Goal: Register for event/course

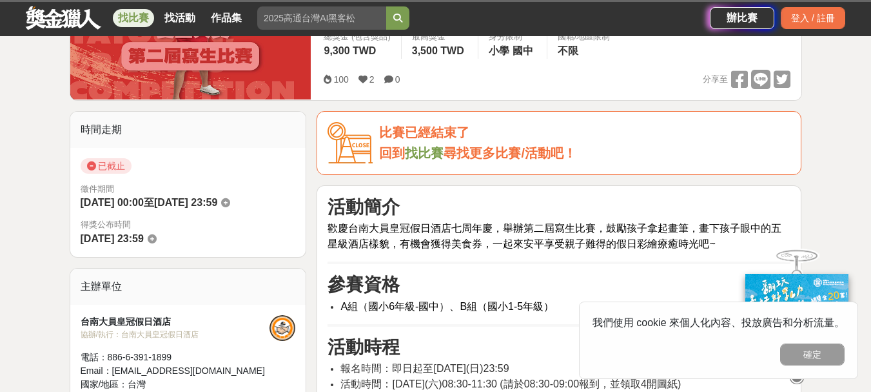
scroll to position [194, 0]
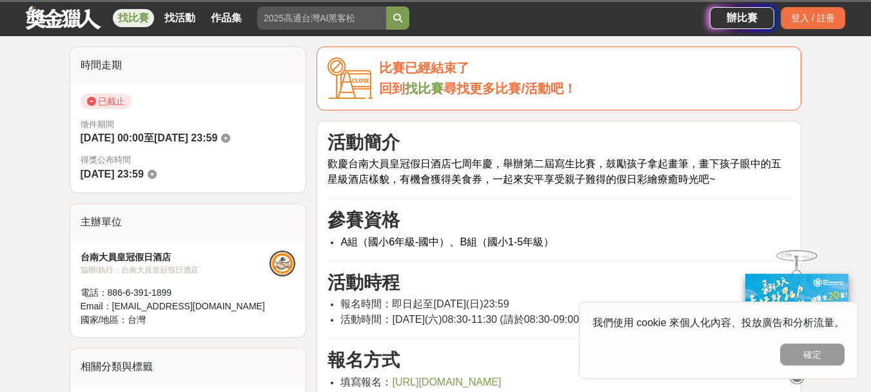
click at [559, 184] on span "歡慶台南大員皇冠假日酒店七周年慶，舉辦第二屆寫生比賽，鼓勵孩子拿起畫筆，畫下孩子眼中的五星級酒店樣貌，有機會獲得美食券，一起來安平享受親子難得的假日彩繪療癒時…" at bounding box center [555, 171] width 454 height 26
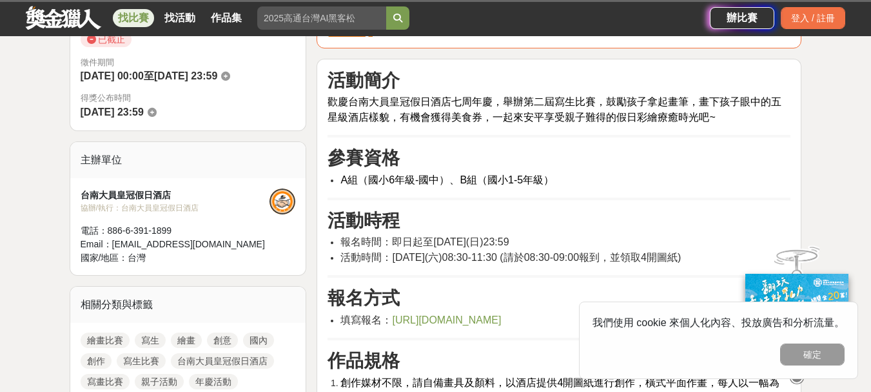
scroll to position [323, 0]
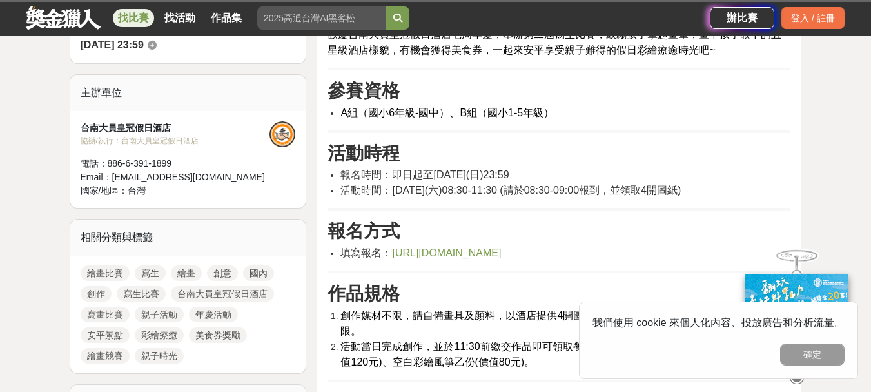
drag, startPoint x: 335, startPoint y: 111, endPoint x: 566, endPoint y: 121, distance: 230.5
click at [422, 114] on span "A組（國小6年級-國中）、B組（國小1-5年級）" at bounding box center [448, 112] width 214 height 11
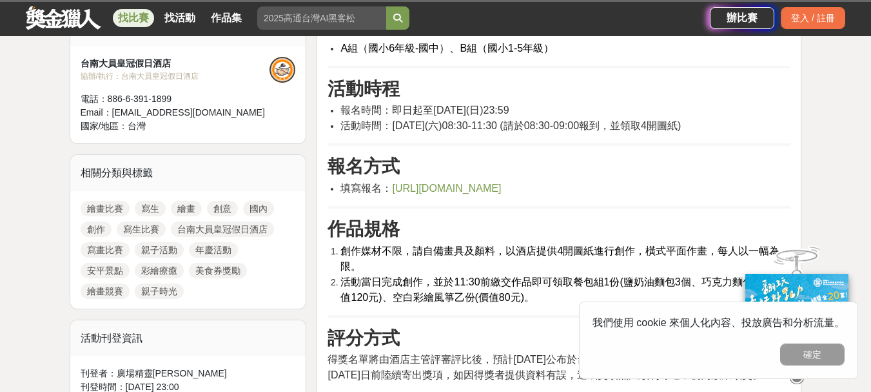
click at [529, 128] on span "[DATE](六)08:30-11:30 (請於08:30-09:00報到，並領取4開圖紙)" at bounding box center [536, 125] width 289 height 11
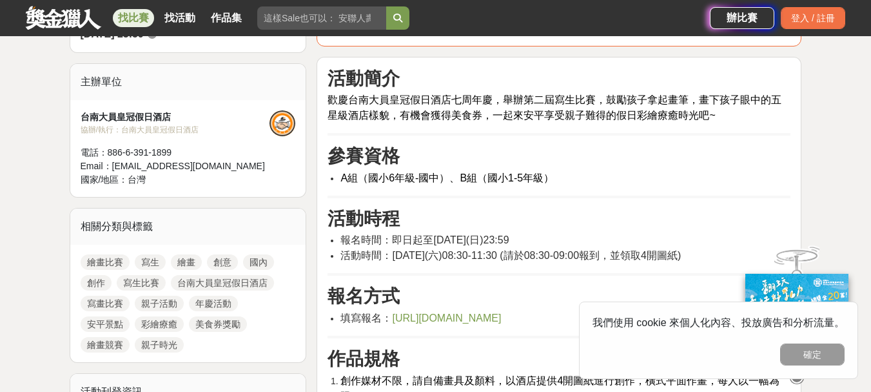
scroll to position [581, 0]
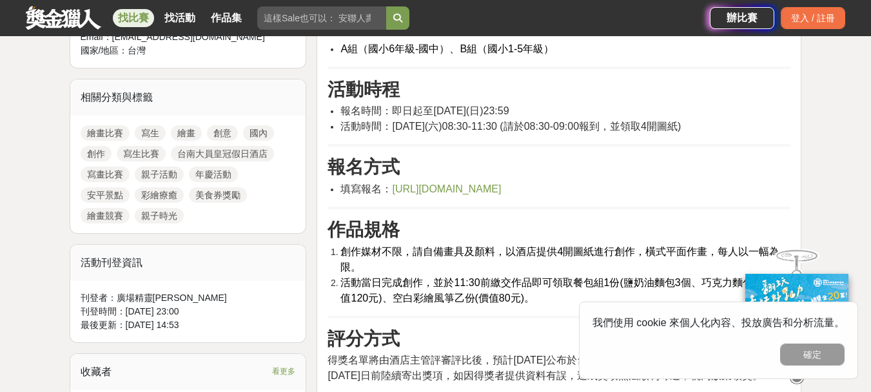
click at [580, 172] on h3 "報名方式" at bounding box center [559, 167] width 463 height 22
click at [501, 191] on span "[URL][DOMAIN_NAME]" at bounding box center [446, 188] width 109 height 11
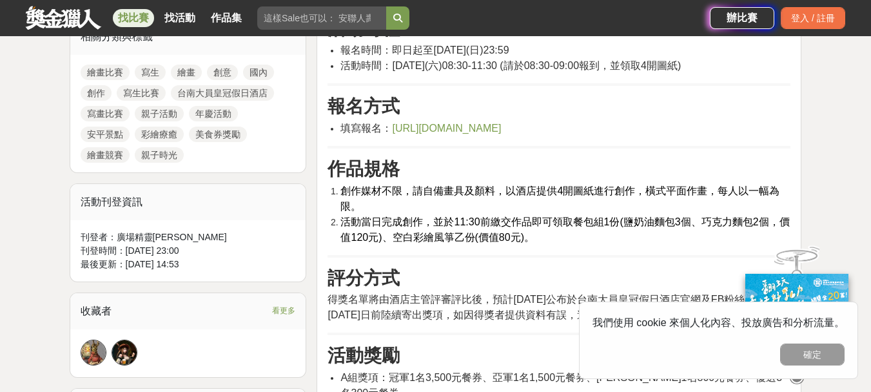
scroll to position [710, 0]
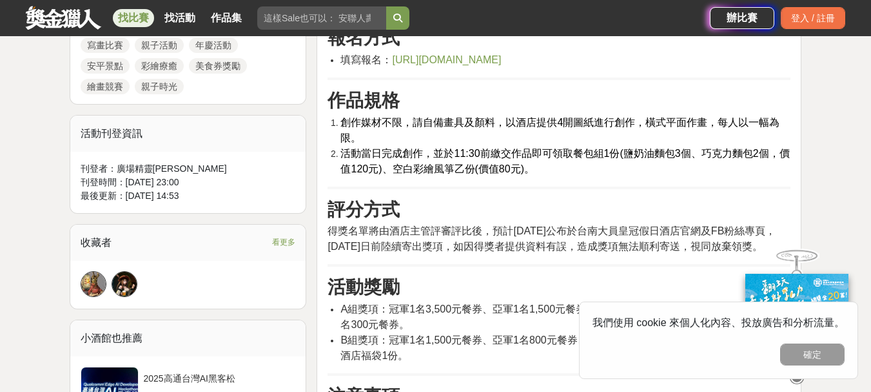
click at [417, 121] on span "創作媒材不限，請自備畫具及顏料，以酒店提供4開圖紙進行創作，橫式平面作畫，每人以一幅為限。" at bounding box center [560, 130] width 439 height 26
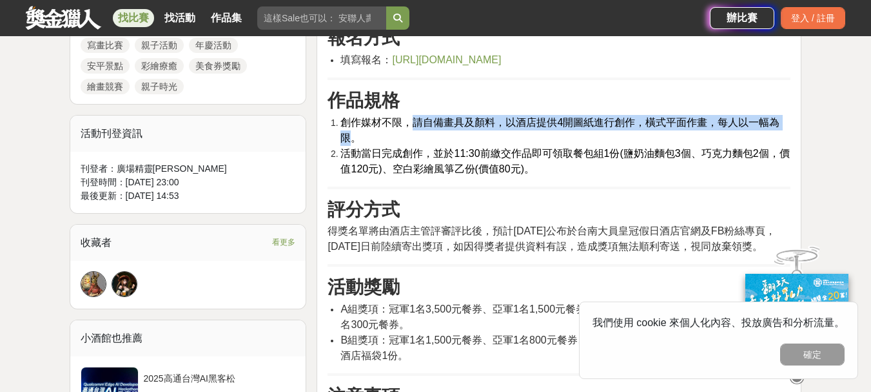
drag, startPoint x: 417, startPoint y: 121, endPoint x: 765, endPoint y: 121, distance: 347.7
click at [765, 121] on span "創作媒材不限，請自備畫具及顏料，以酒店提供4開圖紙進行創作，橫式平面作畫，每人以一幅為限。" at bounding box center [560, 130] width 439 height 26
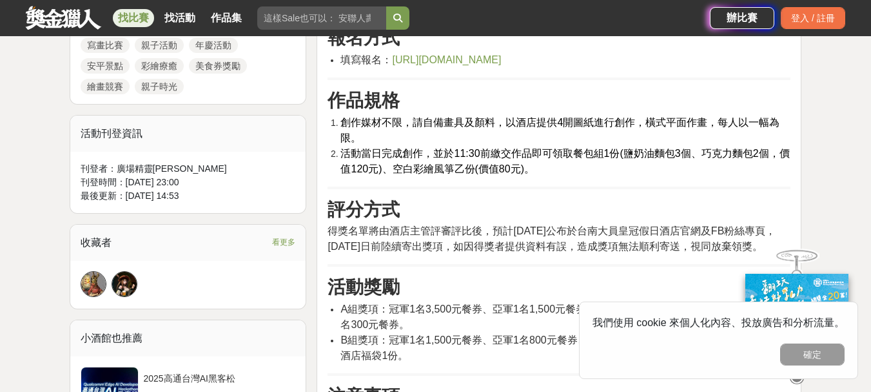
click at [621, 131] on li "創作媒材不限，請自備畫具及顏料，以酒店提供4開圖紙進行創作，橫式平面作畫，每人以一幅為限。" at bounding box center [566, 130] width 450 height 31
drag, startPoint x: 522, startPoint y: 118, endPoint x: 703, endPoint y: 124, distance: 181.4
click at [703, 124] on span "創作媒材不限，請自備畫具及顏料，以酒店提供4開圖紙進行創作，橫式平面作畫，每人以一幅為限。" at bounding box center [560, 130] width 439 height 26
click at [482, 148] on span "活動當日完成創作，並於11:30前繳交作品即可領取餐包組1份(鹽奶油麵包3個、巧克力麵包2個，價值120元)、空白彩繪風箏乙份(價值80元)。" at bounding box center [565, 161] width 449 height 26
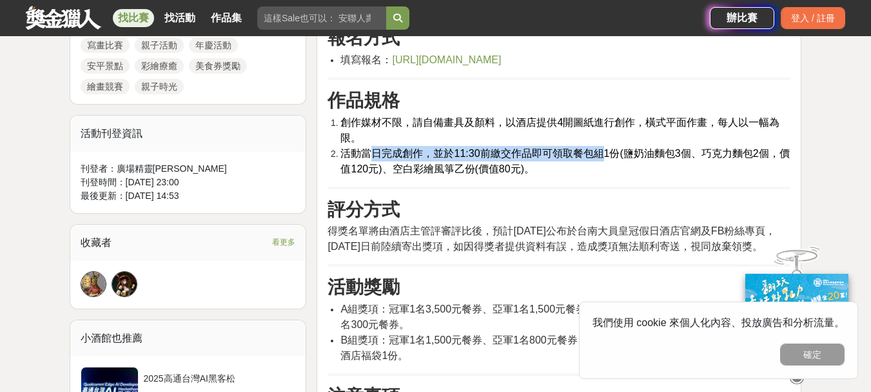
drag, startPoint x: 368, startPoint y: 154, endPoint x: 602, endPoint y: 155, distance: 234.2
click at [602, 155] on span "活動當日完成創作，並於11:30前繳交作品即可領取餐包組1份(鹽奶油麵包3個、巧克力麵包2個，價值120元)、空白彩繪風箏乙份(價值80元)。" at bounding box center [565, 161] width 449 height 26
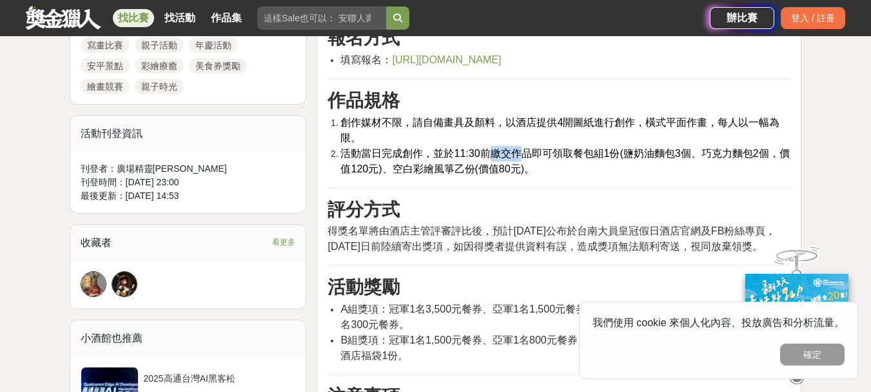
drag, startPoint x: 486, startPoint y: 155, endPoint x: 517, endPoint y: 155, distance: 31.6
click at [517, 155] on span "活動當日完成創作，並於11:30前繳交作品即可領取餐包組1份(鹽奶油麵包3個、巧克力麵包2個，價值120元)、空白彩繪風箏乙份(價值80元)。" at bounding box center [565, 161] width 449 height 26
click at [532, 155] on span "活動當日完成創作，並於11:30前繳交作品即可領取餐包組1份(鹽奶油麵包3個、巧克力麵包2個，價值120元)、空白彩繪風箏乙份(價值80元)。" at bounding box center [565, 161] width 449 height 26
click at [564, 157] on span "活動當日完成創作，並於11:30前繳交作品即可領取餐包組1份(鹽奶油麵包3個、巧克力麵包2個，價值120元)、空白彩繪風箏乙份(價值80元)。" at bounding box center [565, 161] width 449 height 26
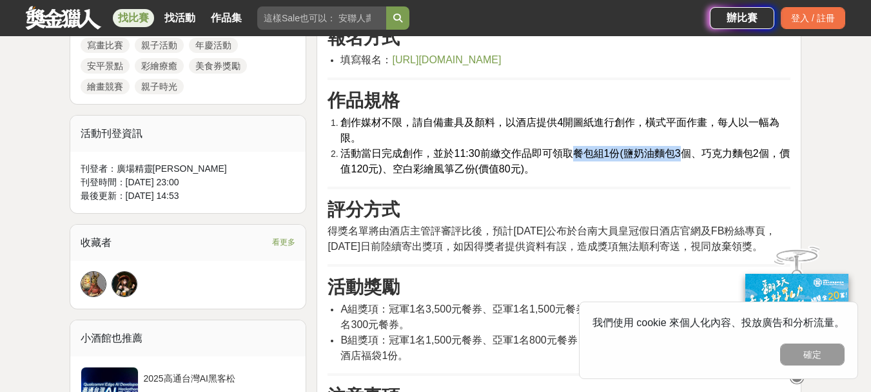
drag, startPoint x: 571, startPoint y: 153, endPoint x: 682, endPoint y: 153, distance: 110.9
click at [682, 153] on span "活動當日完成創作，並於11:30前繳交作品即可領取餐包組1份(鹽奶油麵包3個、巧克力麵包2個，價值120元)、空白彩繪風箏乙份(價值80元)。" at bounding box center [565, 161] width 449 height 26
drag, startPoint x: 632, startPoint y: 154, endPoint x: 697, endPoint y: 154, distance: 64.5
click at [697, 154] on span "活動當日完成創作，並於11:30前繳交作品即可領取餐包組1份(鹽奶油麵包3個、巧克力麵包2個，價值120元)、空白彩繪風箏乙份(價值80元)。" at bounding box center [565, 161] width 449 height 26
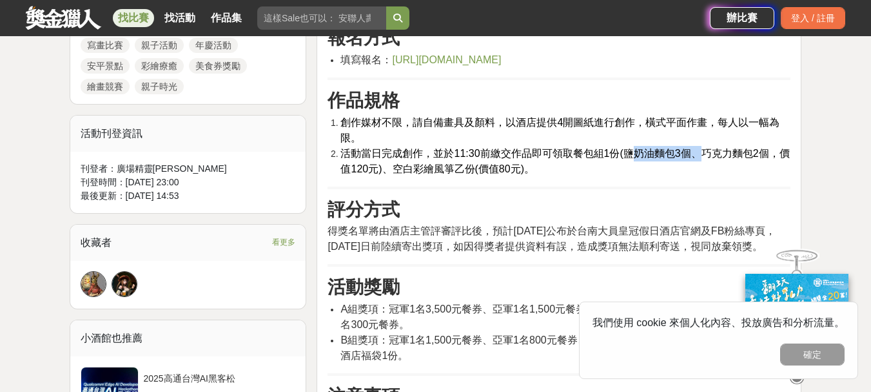
click at [697, 154] on span "活動當日完成創作，並於11:30前繳交作品即可領取餐包組1份(鹽奶油麵包3個、巧克力麵包2個，價值120元)、空白彩繪風箏乙份(價值80元)。" at bounding box center [565, 161] width 449 height 26
drag, startPoint x: 697, startPoint y: 154, endPoint x: 748, endPoint y: 153, distance: 51.0
click at [748, 153] on span "活動當日完成創作，並於11:30前繳交作品即可領取餐包組1份(鹽奶油麵包3個、巧克力麵包2個，價值120元)、空白彩繪風箏乙份(價值80元)。" at bounding box center [565, 161] width 449 height 26
click at [749, 153] on span "活動當日完成創作，並於11:30前繳交作品即可領取餐包組1份(鹽奶油麵包3個、巧克力麵包2個，價值120元)、空白彩繪風箏乙份(價值80元)。" at bounding box center [565, 161] width 449 height 26
click at [797, 153] on div "活動簡介 歡慶台南大員皇冠假日酒店七周年慶，舉辦第二屆寫生比賽，鼓勵孩子拿起畫筆，畫下孩子眼中的五星級酒店樣貌，有機會獲得美食券，一起來安平享受親子難得的假日…" at bounding box center [559, 331] width 485 height 1064
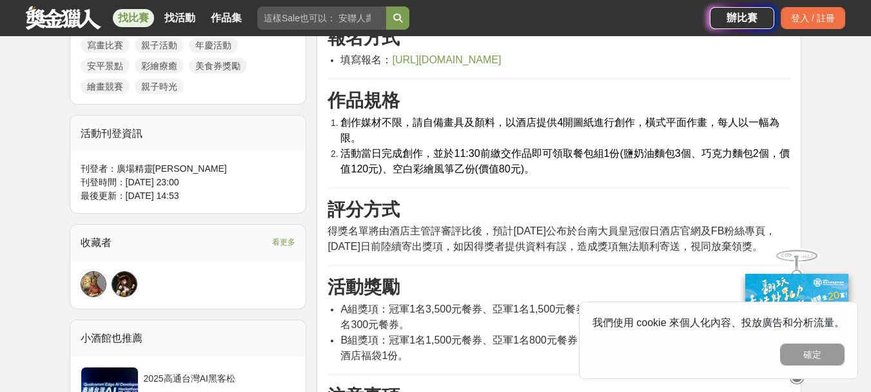
click at [793, 155] on div "活動簡介 歡慶台南大員皇冠假日酒店七周年慶，舉辦第二屆寫生比賽，鼓勵孩子拿起畫筆，畫下孩子眼中的五星級酒店樣貌，有機會獲得美食券，一起來安平享受親子難得的假日…" at bounding box center [559, 331] width 485 height 1064
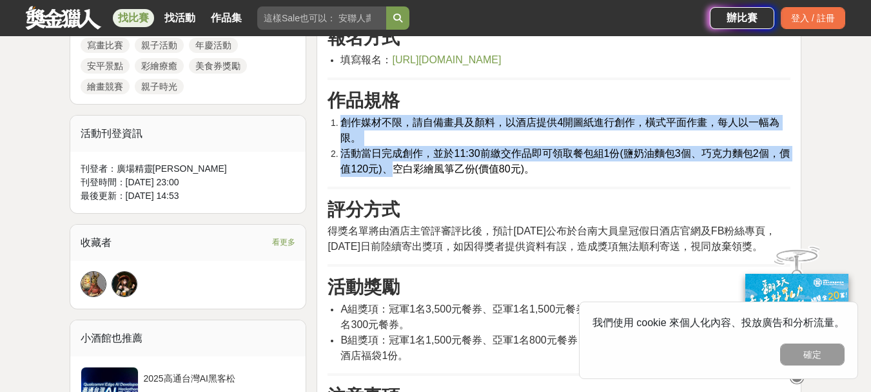
drag, startPoint x: 390, startPoint y: 170, endPoint x: 522, endPoint y: 177, distance: 132.4
click at [522, 177] on div "活動簡介 歡慶台南大員皇冠假日酒店七周年慶，舉辦第二屆寫生比賽，鼓勵孩子拿起畫筆，畫下孩子眼中的五星級酒店樣貌，有機會獲得美食券，一起來安平享受親子難得的假日…" at bounding box center [559, 328] width 463 height 1036
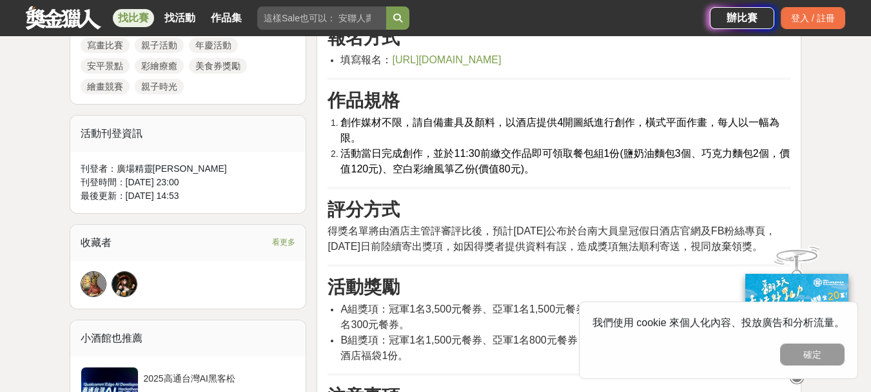
click at [522, 177] on div "活動簡介 歡慶台南大員皇冠假日酒店七周年慶，舉辦第二屆寫生比賽，鼓勵孩子拿起畫筆，畫下孩子眼中的五星級酒店樣貌，有機會獲得美食券，一起來安平享受親子難得的假日…" at bounding box center [559, 328] width 463 height 1036
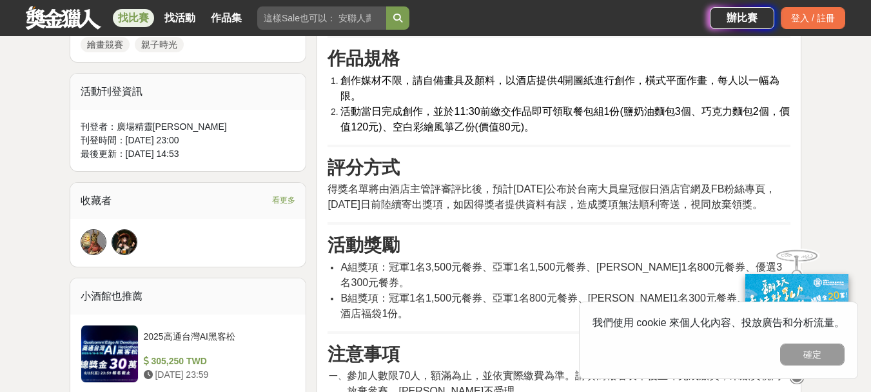
scroll to position [774, 0]
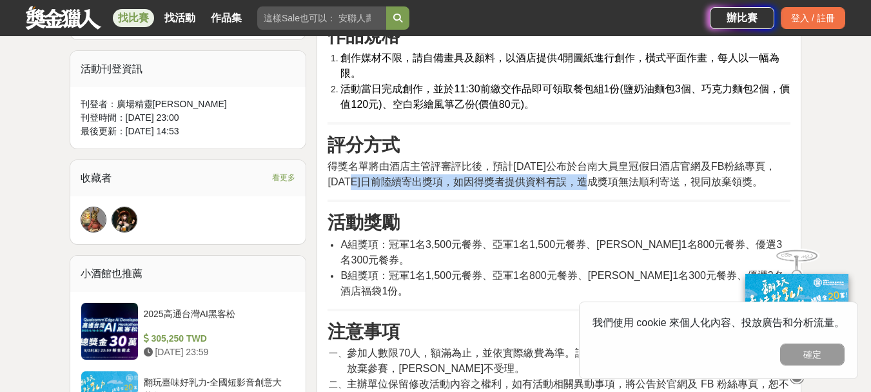
drag, startPoint x: 355, startPoint y: 174, endPoint x: 577, endPoint y: 174, distance: 222.5
click at [577, 174] on span "得獎名單將由酒店主管評審評比後，預計2024年10月9日公布於台南大員皇冠假日酒店官網及FB粉絲專頁，113年10月31日前陸續寄出獎項，如因得獎者提供資料有…" at bounding box center [552, 174] width 448 height 26
click at [354, 164] on span "得獎名單將由酒店主管評審評比後，預計2024年10月9日公布於台南大員皇冠假日酒店官網及FB粉絲專頁，113年10月31日前陸續寄出獎項，如因得獎者提供資料有…" at bounding box center [552, 174] width 448 height 26
drag, startPoint x: 354, startPoint y: 164, endPoint x: 708, endPoint y: 194, distance: 355.4
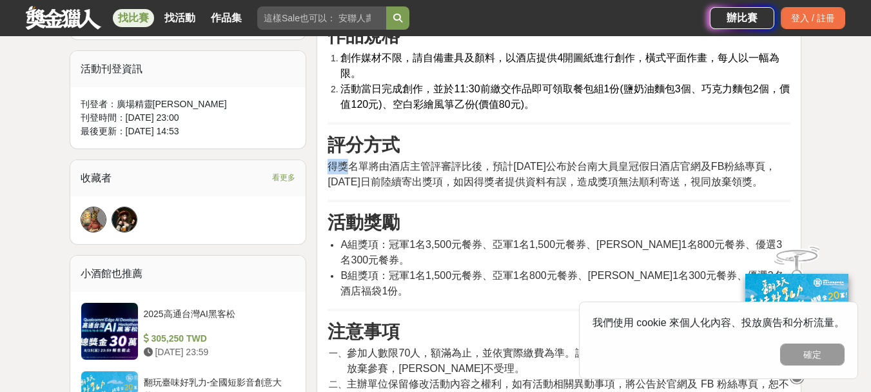
click at [708, 190] on p "得獎名單將由酒店主管評審評比後，預計2024年10月9日公布於台南大員皇冠假日酒店官網及FB粉絲專頁，113年10月31日前陸續寄出獎項，如因得獎者提供資料有…" at bounding box center [559, 174] width 463 height 31
click at [493, 177] on span "得獎名單將由酒店主管評審評比後，預計2024年10月9日公布於台南大員皇冠假日酒店官網及FB粉絲專頁，113年10月31日前陸續寄出獎項，如因得獎者提供資料有…" at bounding box center [552, 174] width 448 height 26
drag, startPoint x: 386, startPoint y: 164, endPoint x: 486, endPoint y: 164, distance: 99.3
click at [486, 164] on span "得獎名單將由酒店主管評審評比後，預計2024年10月9日公布於台南大員皇冠假日酒店官網及FB粉絲專頁，113年10月31日前陸續寄出獎項，如因得獎者提供資料有…" at bounding box center [552, 174] width 448 height 26
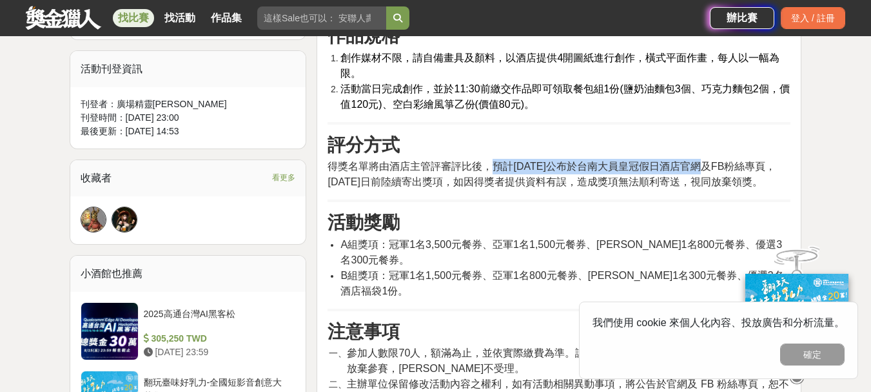
drag, startPoint x: 497, startPoint y: 164, endPoint x: 701, endPoint y: 172, distance: 204.6
click at [701, 172] on span "得獎名單將由酒店主管評審評比後，預計2024年10月9日公布於台南大員皇冠假日酒店官網及FB粉絲專頁，113年10月31日前陸續寄出獎項，如因得獎者提供資料有…" at bounding box center [552, 174] width 448 height 26
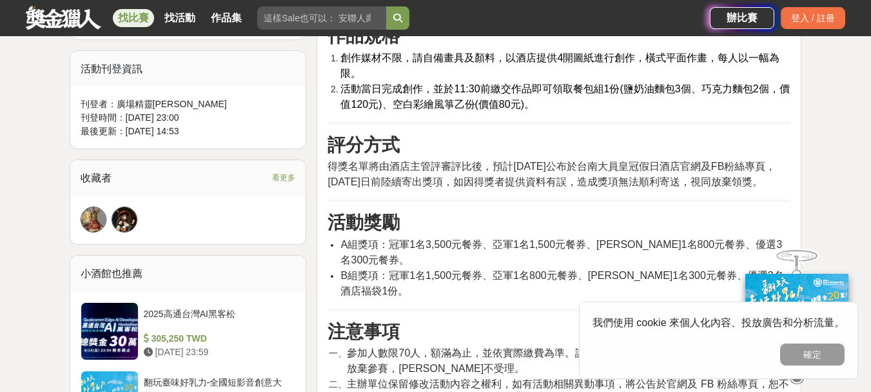
click at [764, 166] on span "得獎名單將由酒店主管評審評比後，預計2024年10月9日公布於台南大員皇冠假日酒店官網及FB粉絲專頁，113年10月31日前陸續寄出獎項，如因得獎者提供資料有…" at bounding box center [552, 174] width 448 height 26
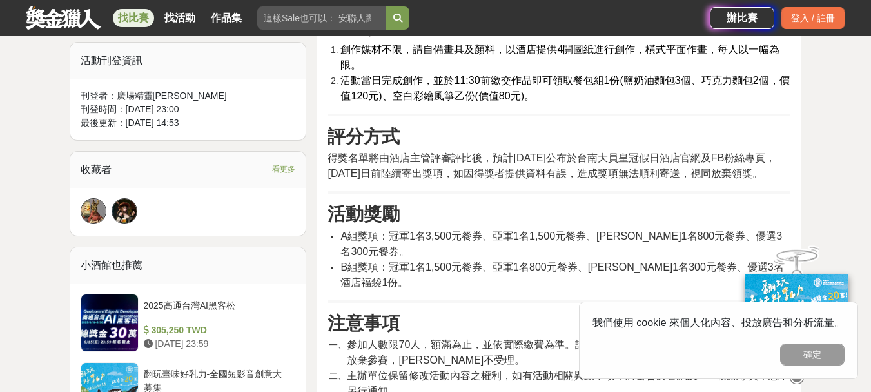
scroll to position [839, 0]
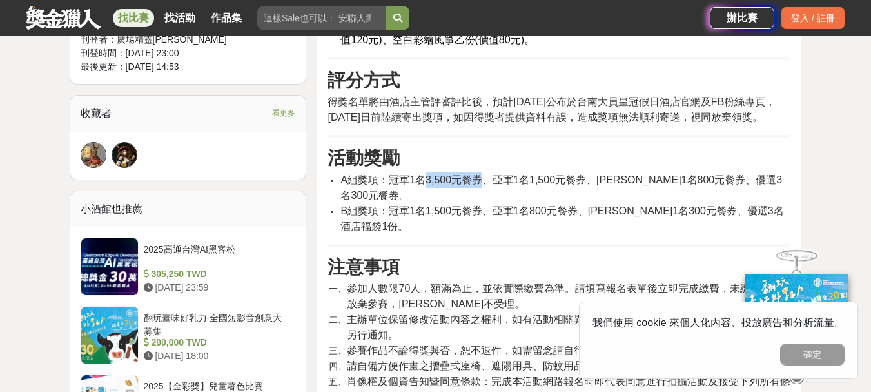
drag, startPoint x: 421, startPoint y: 195, endPoint x: 481, endPoint y: 195, distance: 60.0
click at [481, 195] on span "A組獎項：冠軍1名3,500元餐券、亞軍1名1,500元餐券、季軍1名800元餐券、優選3名300元餐券。" at bounding box center [562, 187] width 442 height 26
drag, startPoint x: 472, startPoint y: 194, endPoint x: 463, endPoint y: 190, distance: 9.6
click at [463, 190] on span "A組獎項：冠軍1名3,500元餐券、亞軍1名1,500元餐券、季軍1名800元餐券、優選3名300元餐券。" at bounding box center [562, 187] width 442 height 26
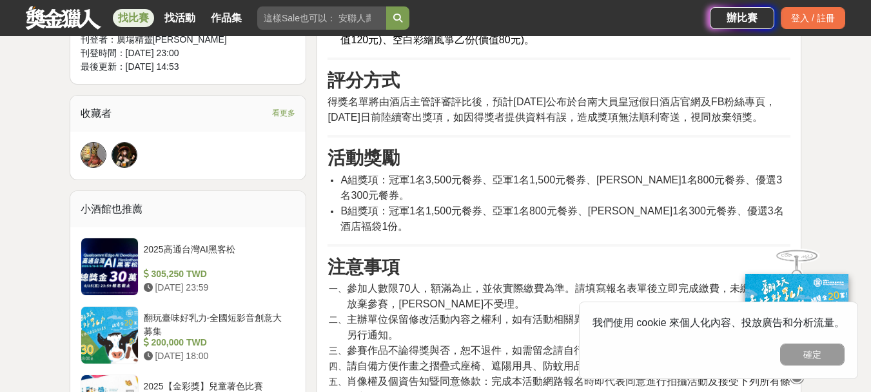
click at [523, 186] on div "活動簡介 歡慶台南大員皇冠假日酒店七周年慶，舉辦第二屆寫生比賽，鼓勵孩子拿起畫筆，畫下孩子眼中的五星級酒店樣貌，有機會獲得美食券，一起來安平享受親子難得的假日…" at bounding box center [559, 199] width 463 height 1036
drag, startPoint x: 496, startPoint y: 196, endPoint x: 586, endPoint y: 196, distance: 89.7
click at [586, 196] on span "A組獎項：冠軍1名3,500元餐券、亞軍1名1,500元餐券、季軍1名800元餐券、優選3名300元餐券。" at bounding box center [562, 187] width 442 height 26
click at [613, 196] on span "A組獎項：冠軍1名3,500元餐券、亞軍1名1,500元餐券、季軍1名800元餐券、優選3名300元餐券。" at bounding box center [562, 187] width 442 height 26
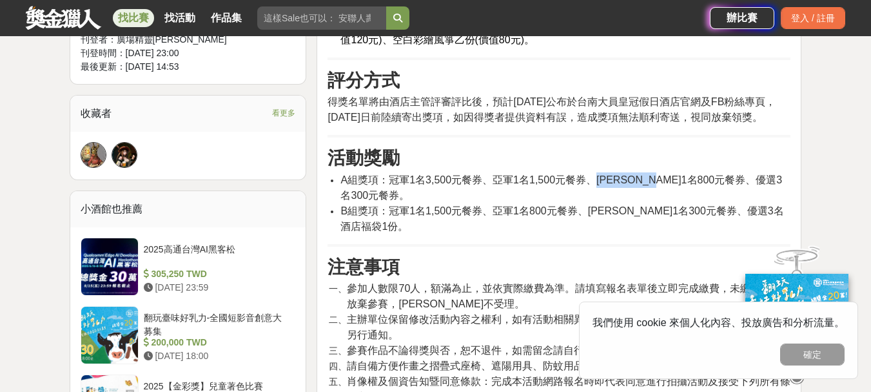
drag, startPoint x: 599, startPoint y: 197, endPoint x: 669, endPoint y: 194, distance: 70.4
click at [669, 194] on span "A組獎項：冠軍1名3,500元餐券、亞軍1名1,500元餐券、季軍1名800元餐券、優選3名300元餐券。" at bounding box center [562, 187] width 442 height 26
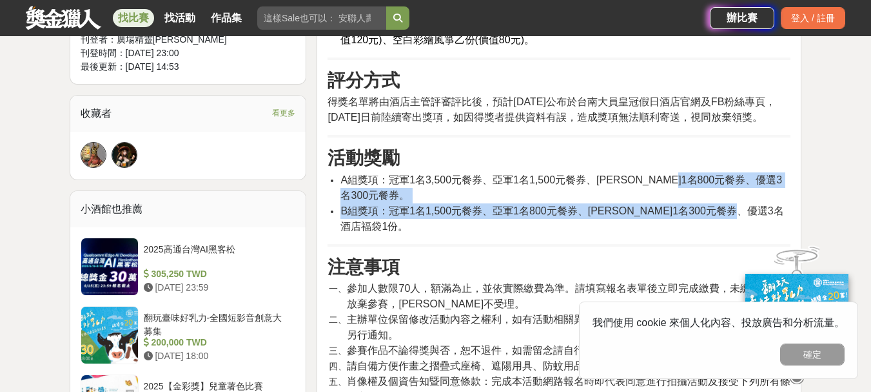
drag, startPoint x: 705, startPoint y: 194, endPoint x: 775, endPoint y: 207, distance: 71.5
click at [775, 207] on ul "A組獎項：冠軍1名3,500元餐券、亞軍1名1,500元餐券、季軍1名800元餐券、優選3名300元餐券。 B組獎項：冠軍1名1,500元餐券、亞軍1名800…" at bounding box center [559, 203] width 463 height 62
click at [775, 207] on span "B組獎項：冠軍1名1,500元餐券、亞軍1名800元餐券、季軍1名300元餐券、優選3名酒店福袋1份。" at bounding box center [562, 218] width 443 height 26
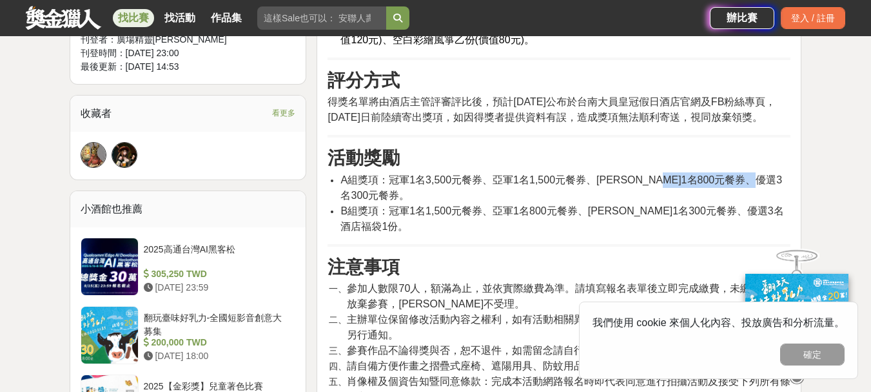
drag, startPoint x: 784, startPoint y: 197, endPoint x: 680, endPoint y: 197, distance: 103.9
click at [680, 197] on span "A組獎項：冠軍1名3,500元餐券、亞軍1名1,500元餐券、季軍1名800元餐券、優選3名300元餐券。" at bounding box center [562, 187] width 442 height 26
drag, startPoint x: 680, startPoint y: 213, endPoint x: 785, endPoint y: 216, distance: 105.2
click at [784, 216] on span "B組獎項：冠軍1名1,500元餐券、亞軍1名800元餐券、季軍1名300元餐券、優選3名酒店福袋1份。" at bounding box center [562, 218] width 443 height 26
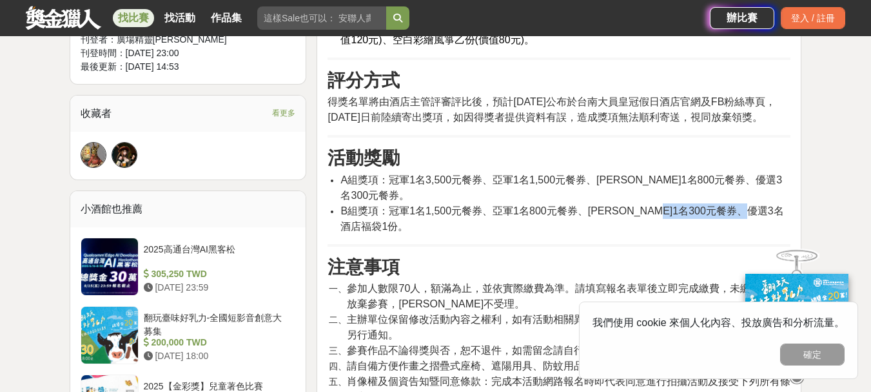
click at [781, 216] on span "B組獎項：冠軍1名1,500元餐券、亞軍1名800元餐券、季軍1名300元餐券、優選3名酒店福袋1份。" at bounding box center [562, 218] width 443 height 26
drag, startPoint x: 786, startPoint y: 210, endPoint x: 696, endPoint y: 208, distance: 89.7
click at [696, 208] on span "B組獎項：冠軍1名1,500元餐券、亞軍1名800元餐券、季軍1名300元餐券、優選3名酒店福袋1份。" at bounding box center [562, 218] width 443 height 26
drag, startPoint x: 753, startPoint y: 212, endPoint x: 760, endPoint y: 213, distance: 6.5
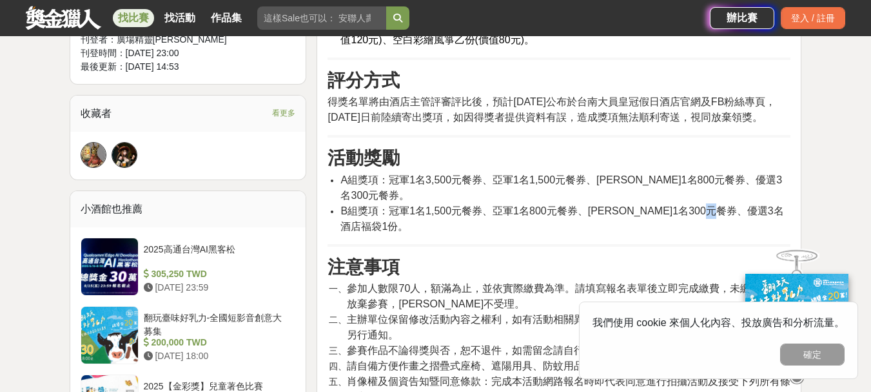
click at [760, 213] on span "B組獎項：冠軍1名1,500元餐券、亞軍1名800元餐券、季軍1名300元餐券、優選3名酒店福袋1份。" at bounding box center [562, 218] width 443 height 26
click at [679, 217] on span "B組獎項：冠軍1名1,500元餐券、亞軍1名800元餐券、季軍1名300元餐券、優選3名酒店福袋1份。" at bounding box center [562, 218] width 443 height 26
click at [798, 354] on button "確定" at bounding box center [813, 354] width 65 height 22
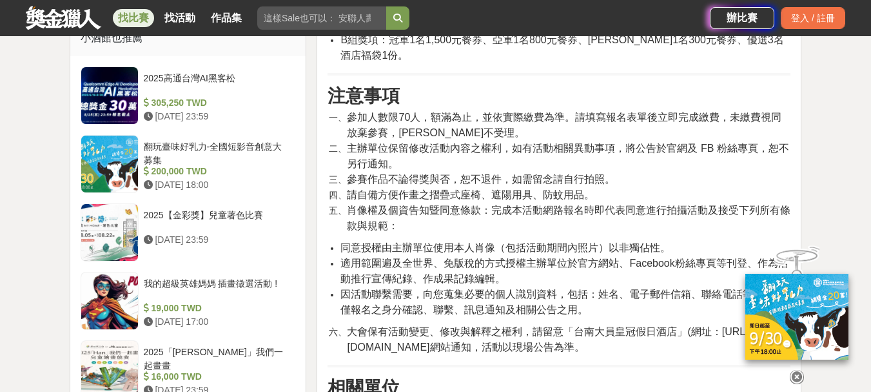
scroll to position [1032, 0]
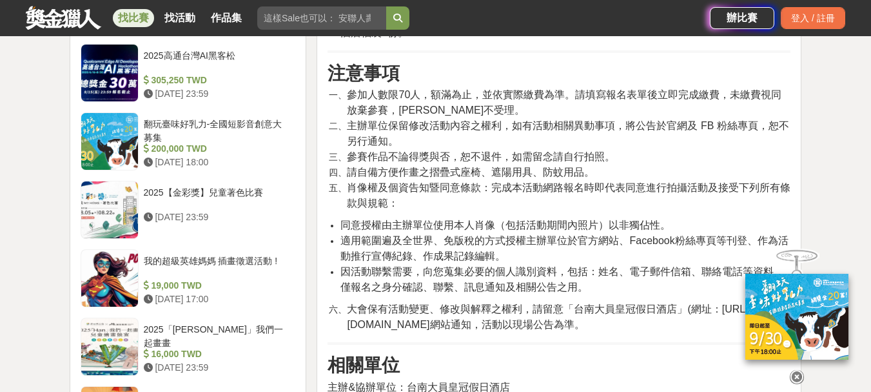
click at [793, 370] on icon at bounding box center [797, 377] width 14 height 14
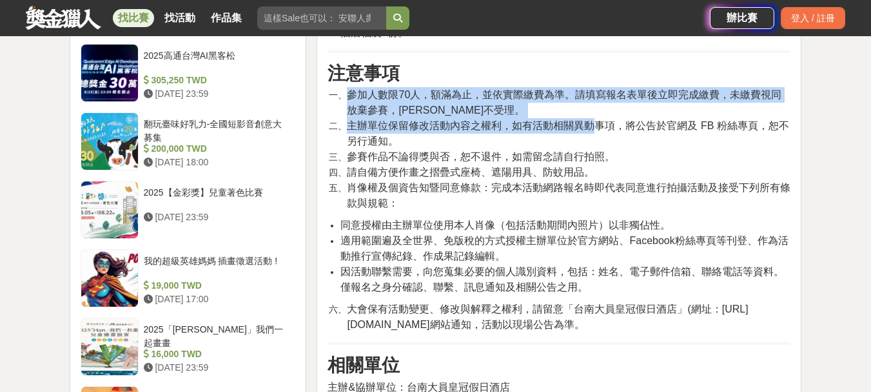
drag, startPoint x: 390, startPoint y: 87, endPoint x: 595, endPoint y: 117, distance: 207.4
click at [595, 117] on ol "參加人數限70人，額滿為止，並依實際繳費為準。請填寫報名表單後立即完成繳費，未繳費視同放棄參賽，恕不受理。 主辦單位保留修改活動內容之權利，如有活動相關異動事…" at bounding box center [559, 149] width 463 height 124
click at [595, 120] on span "主辦單位保留修改活動內容之權利，如有活動相關異動事項，將公告於官網及 FB 粉絲專頁，恕不另行通知。" at bounding box center [568, 133] width 442 height 26
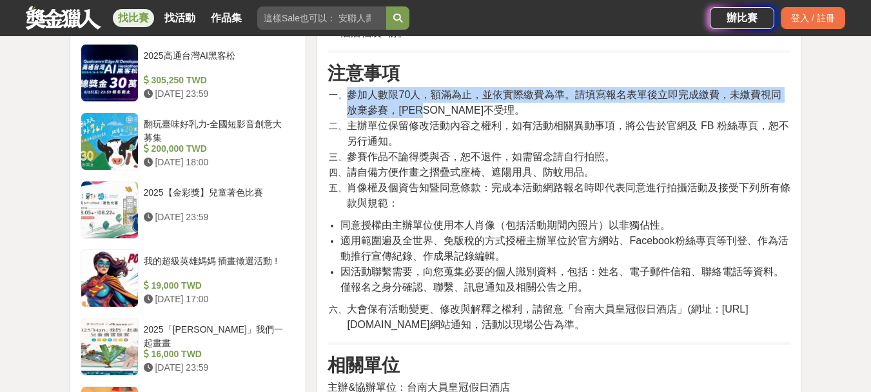
drag, startPoint x: 444, startPoint y: 90, endPoint x: 343, endPoint y: 84, distance: 102.1
click at [347, 87] on li "參加人數限70人，額滿為止，並依實際繳費為準。請填寫報名表單後立即完成繳費，未繳費視同放棄參賽，恕不受理。" at bounding box center [569, 102] width 444 height 31
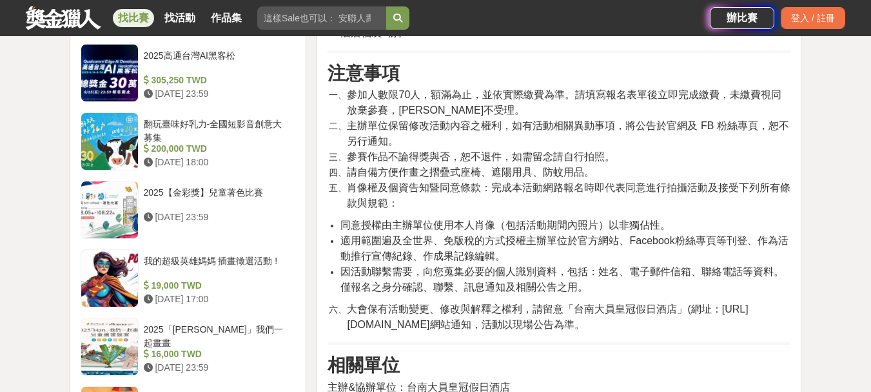
click at [387, 124] on span "主辦單位保留修改活動內容之權利，如有活動相關異動事項，將公告於官網及 FB 粉絲專頁，恕不另行通知。" at bounding box center [568, 133] width 442 height 26
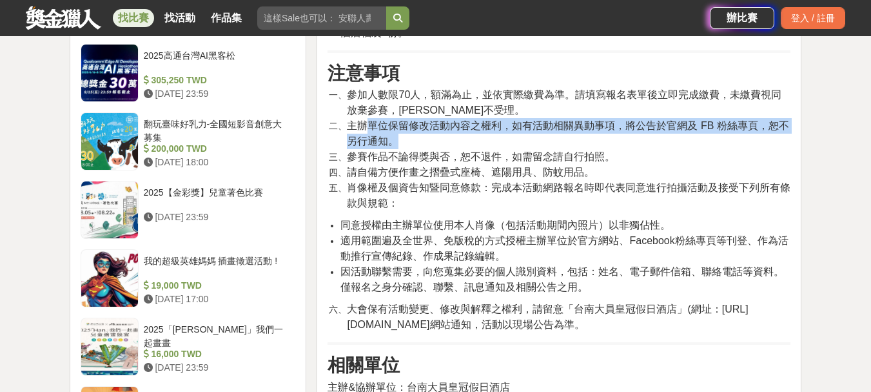
drag, startPoint x: 365, startPoint y: 111, endPoint x: 432, endPoint y: 129, distance: 69.5
click at [432, 129] on li "主辦單位保留修改活動內容之權利，如有活動相關異動事項，將公告於官網及 FB 粉絲專頁，恕不另行通知。" at bounding box center [569, 133] width 444 height 31
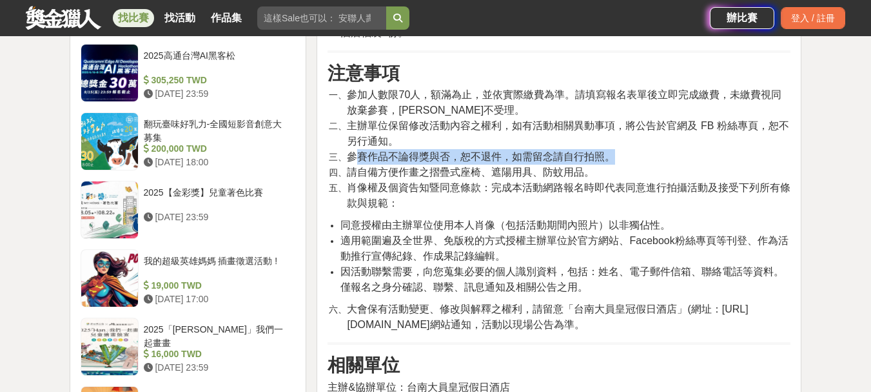
drag, startPoint x: 615, startPoint y: 134, endPoint x: 637, endPoint y: 134, distance: 21.9
click at [637, 149] on li "參賽作品不論得獎與否，恕不退件，如需留念請自行拍照。" at bounding box center [569, 156] width 444 height 15
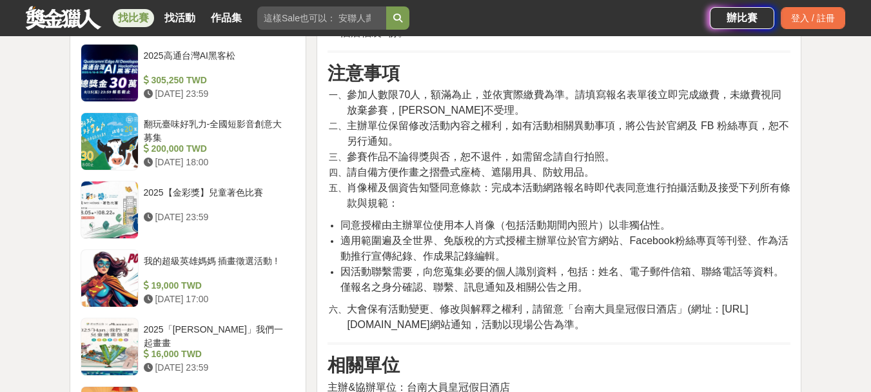
click at [585, 121] on li "主辦單位保留修改活動內容之權利，如有活動相關異動事項，將公告於官網及 FB 粉絲專頁，恕不另行通知。" at bounding box center [569, 133] width 444 height 31
drag, startPoint x: 483, startPoint y: 120, endPoint x: 328, endPoint y: 120, distance: 154.8
click at [328, 120] on ol "參加人數限70人，額滿為止，並依實際繳費為準。請填寫報名表單後立即完成繳費，未繳費視同放棄參賽，恕不受理。 主辦單位保留修改活動內容之權利，如有活動相關異動事…" at bounding box center [559, 149] width 463 height 124
click at [361, 120] on span "主辦單位保留修改活動內容之權利，如有活動相關異動事項，將公告於官網及 FB 粉絲專頁，恕不另行通知。" at bounding box center [568, 133] width 442 height 26
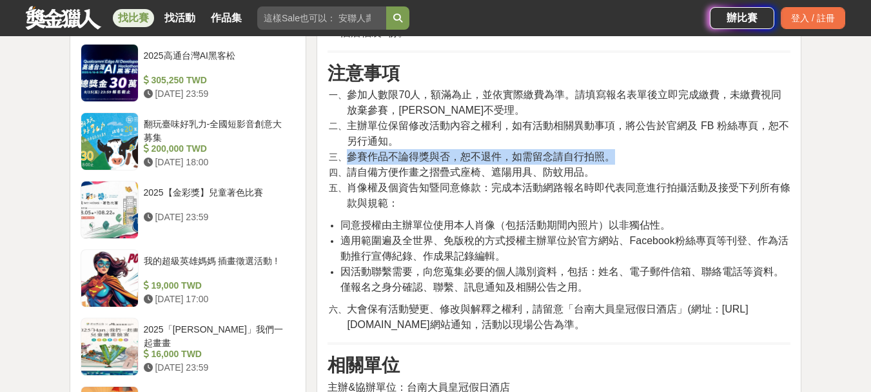
drag, startPoint x: 352, startPoint y: 147, endPoint x: 619, endPoint y: 140, distance: 267.8
click at [619, 149] on li "參賽作品不論得獎與否，恕不退件，如需留念請自行拍照。" at bounding box center [569, 156] width 444 height 15
drag, startPoint x: 619, startPoint y: 140, endPoint x: 335, endPoint y: 140, distance: 283.8
click at [347, 149] on li "參賽作品不論得獎與否，恕不退件，如需留念請自行拍照。" at bounding box center [569, 156] width 444 height 15
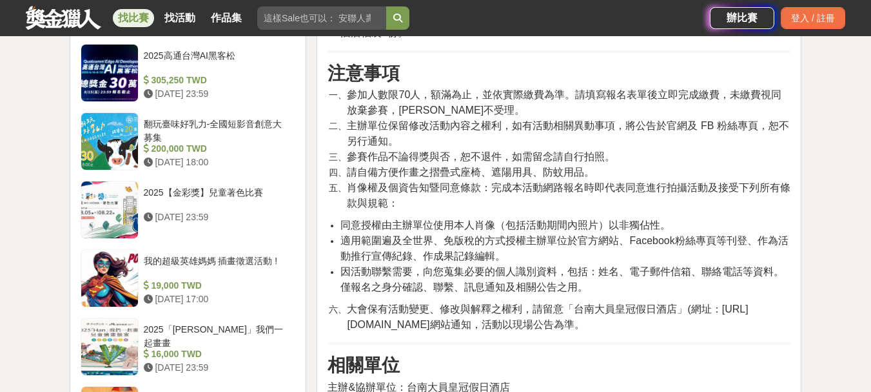
click at [347, 149] on li "參賽作品不論得獎與否，恕不退件，如需留念請自行拍照。" at bounding box center [569, 156] width 444 height 15
drag, startPoint x: 423, startPoint y: 157, endPoint x: 586, endPoint y: 157, distance: 163.8
click at [586, 166] on span "請自備方便作畫之摺疊式座椅、遮陽用具、防蚊用品。" at bounding box center [471, 171] width 248 height 11
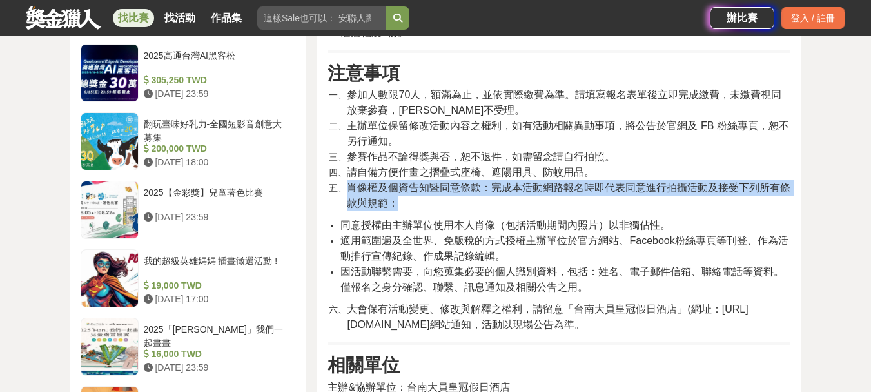
drag, startPoint x: 445, startPoint y: 187, endPoint x: 391, endPoint y: 170, distance: 56.7
click at [354, 180] on li "肖像權及個資告知暨同意條款：完成本活動網路報名時即代表同意進行拍攝活動及接受下列所有條款與規範：" at bounding box center [569, 195] width 444 height 31
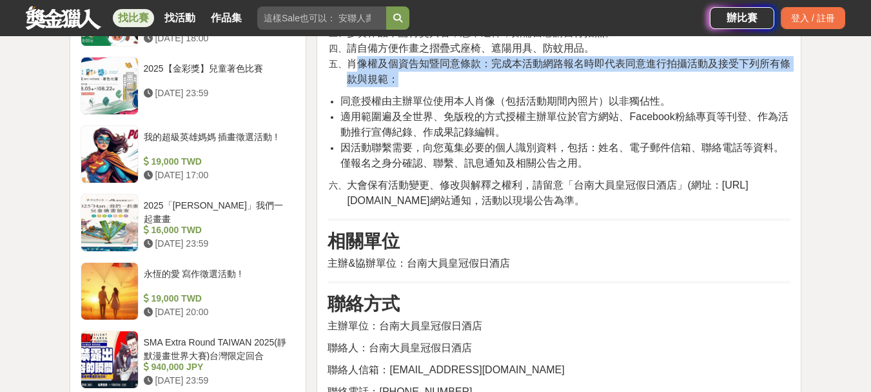
scroll to position [1161, 0]
